Goal: Task Accomplishment & Management: Complete application form

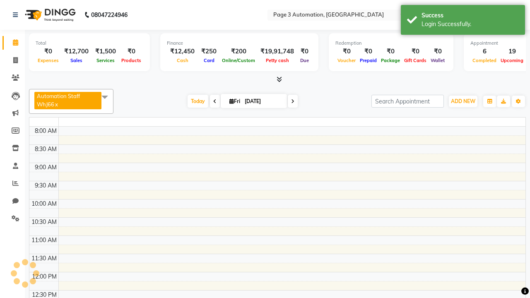
select select "en"
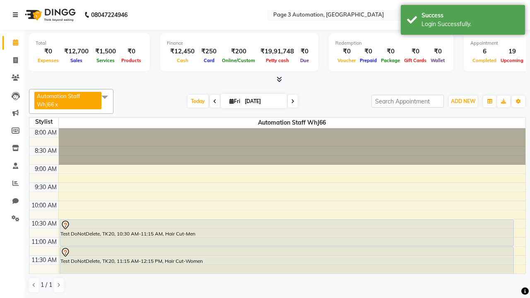
click at [17, 15] on icon at bounding box center [15, 15] width 5 height 6
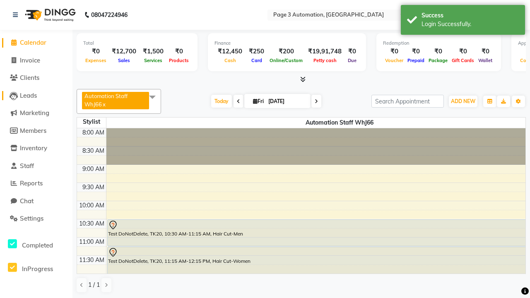
click at [36, 95] on span "Leads" at bounding box center [28, 96] width 17 height 8
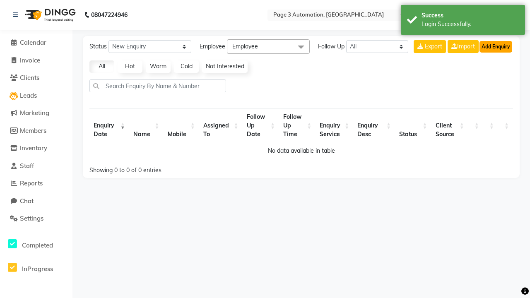
click at [496, 46] on button "Add Enquiry" at bounding box center [496, 47] width 33 height 12
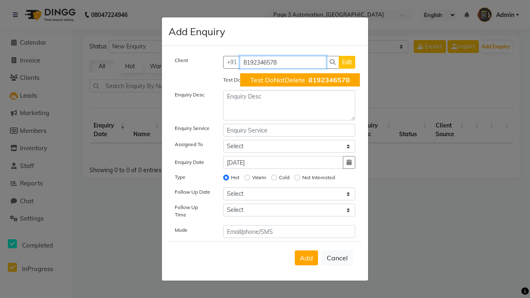
click at [300, 80] on span "Test DoNotDelete" at bounding box center [277, 80] width 55 height 8
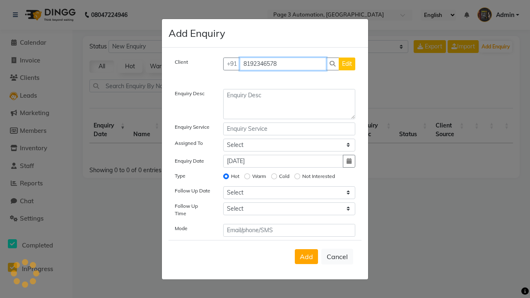
type input "8192346578"
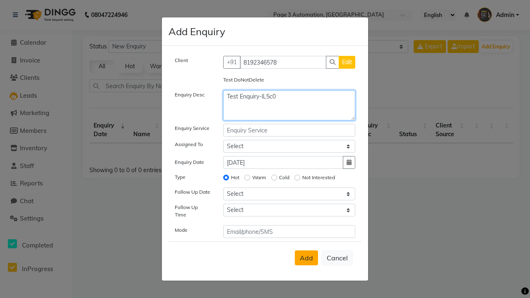
type textarea "Test Enquiry-lL5c0"
click at [306, 258] on span "Add" at bounding box center [306, 258] width 13 height 8
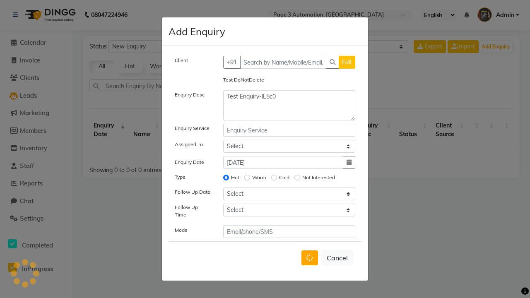
select select
radio input "false"
select select
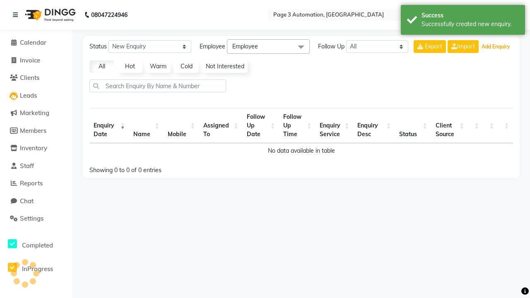
select select "10"
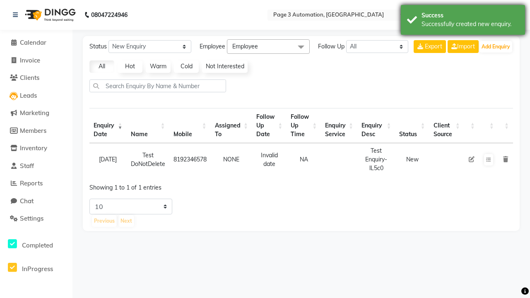
click at [463, 21] on div "Successfully created new enquiry." at bounding box center [470, 24] width 97 height 9
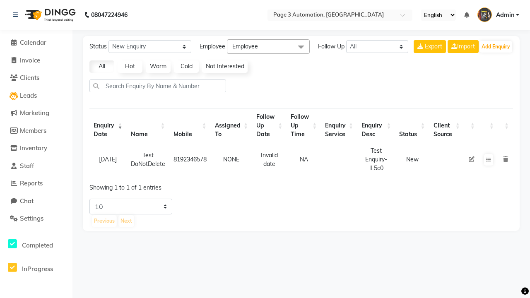
click at [471, 159] on icon at bounding box center [472, 160] width 6 height 6
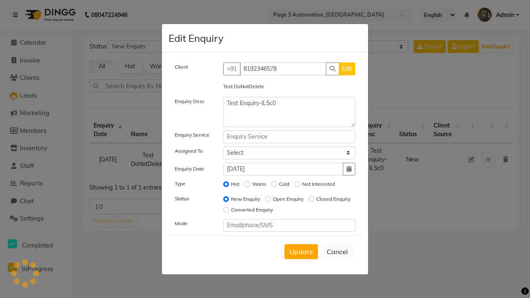
select select "711"
click at [301, 251] on span "Update" at bounding box center [301, 252] width 24 height 8
select select
radio input "false"
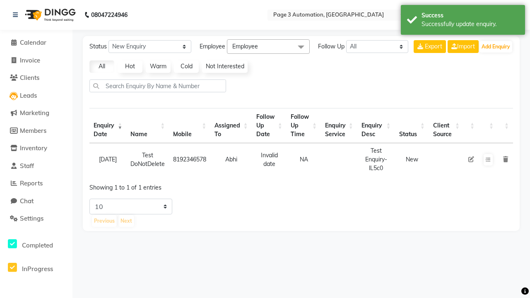
click at [463, 21] on div "Successfully update enquiry." at bounding box center [470, 24] width 97 height 9
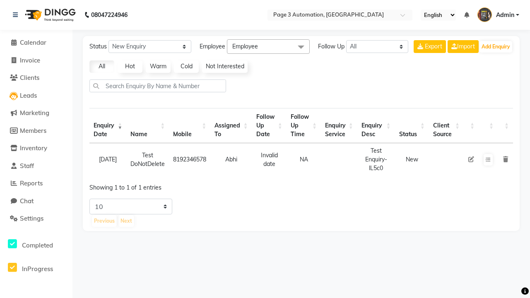
click at [505, 159] on icon at bounding box center [505, 160] width 5 height 6
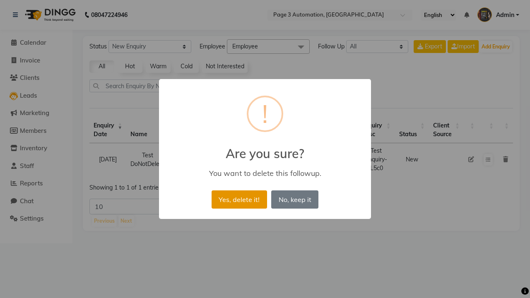
click at [239, 199] on button "Yes, delete it!" at bounding box center [239, 199] width 55 height 18
